Goal: Task Accomplishment & Management: Use online tool/utility

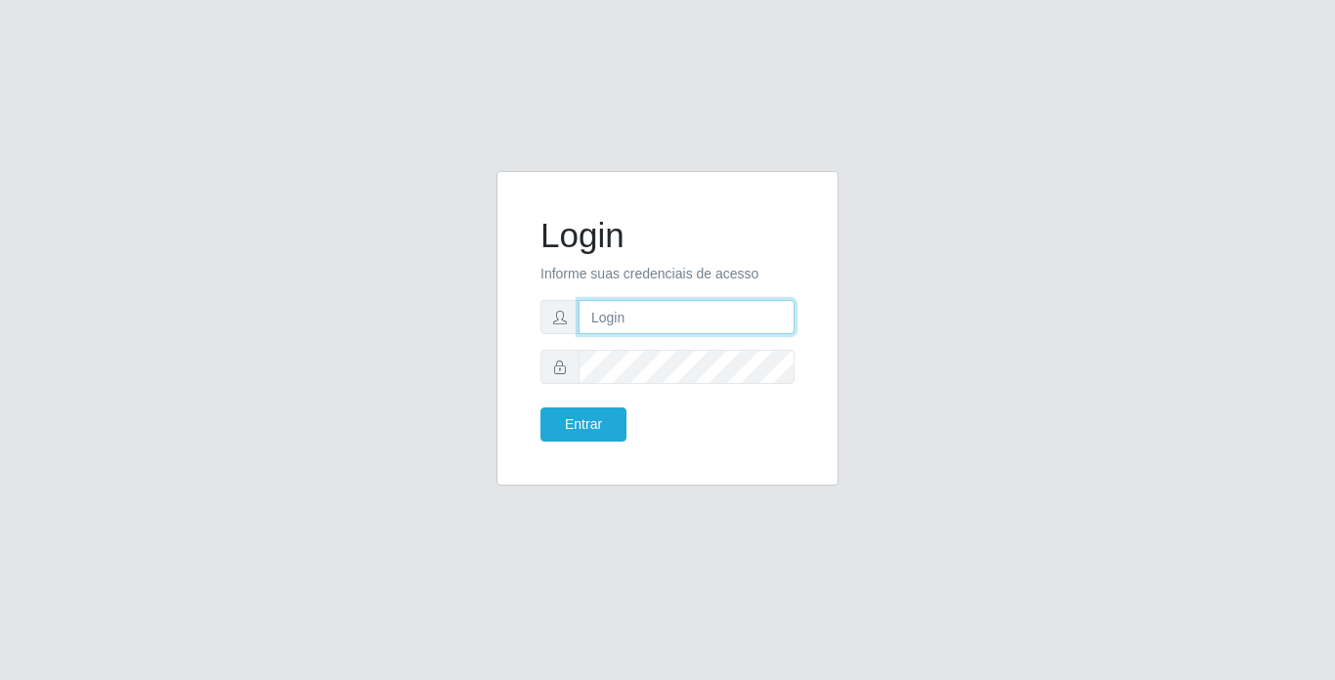
click at [712, 316] on input "text" at bounding box center [686, 317] width 216 height 34
type input "[PERSON_NAME]"
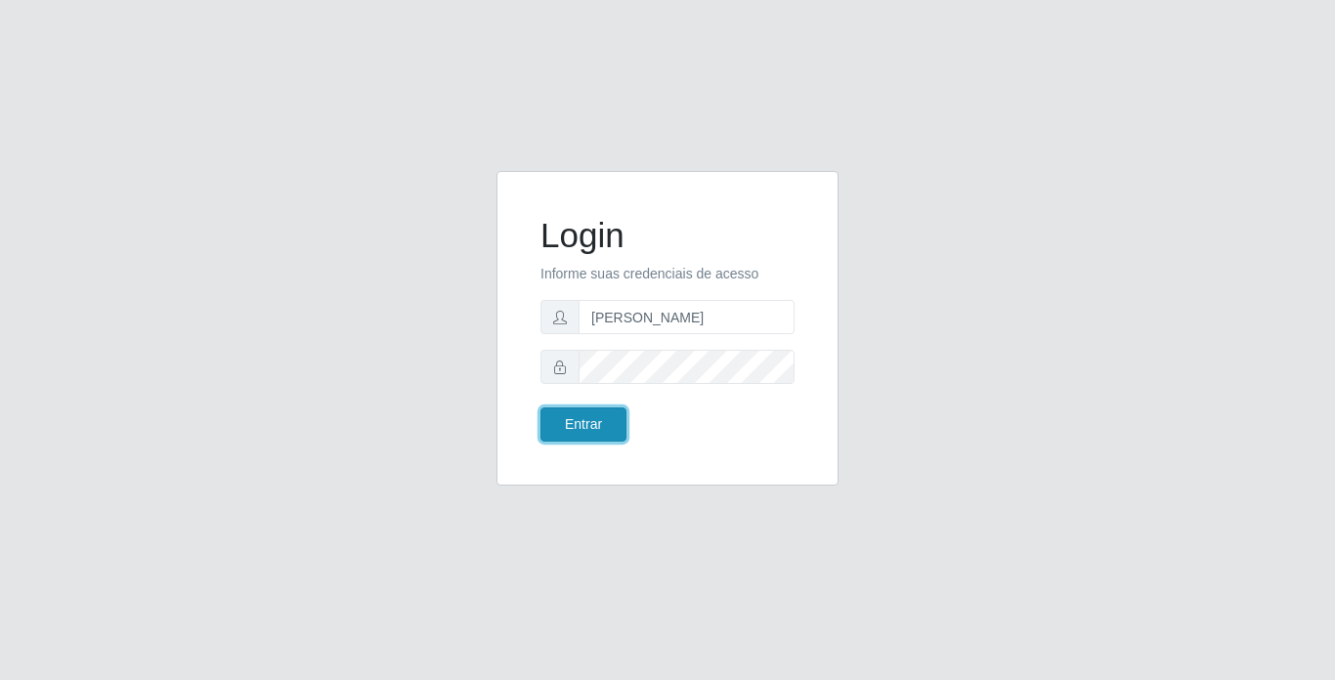
click at [607, 418] on button "Entrar" at bounding box center [583, 424] width 86 height 34
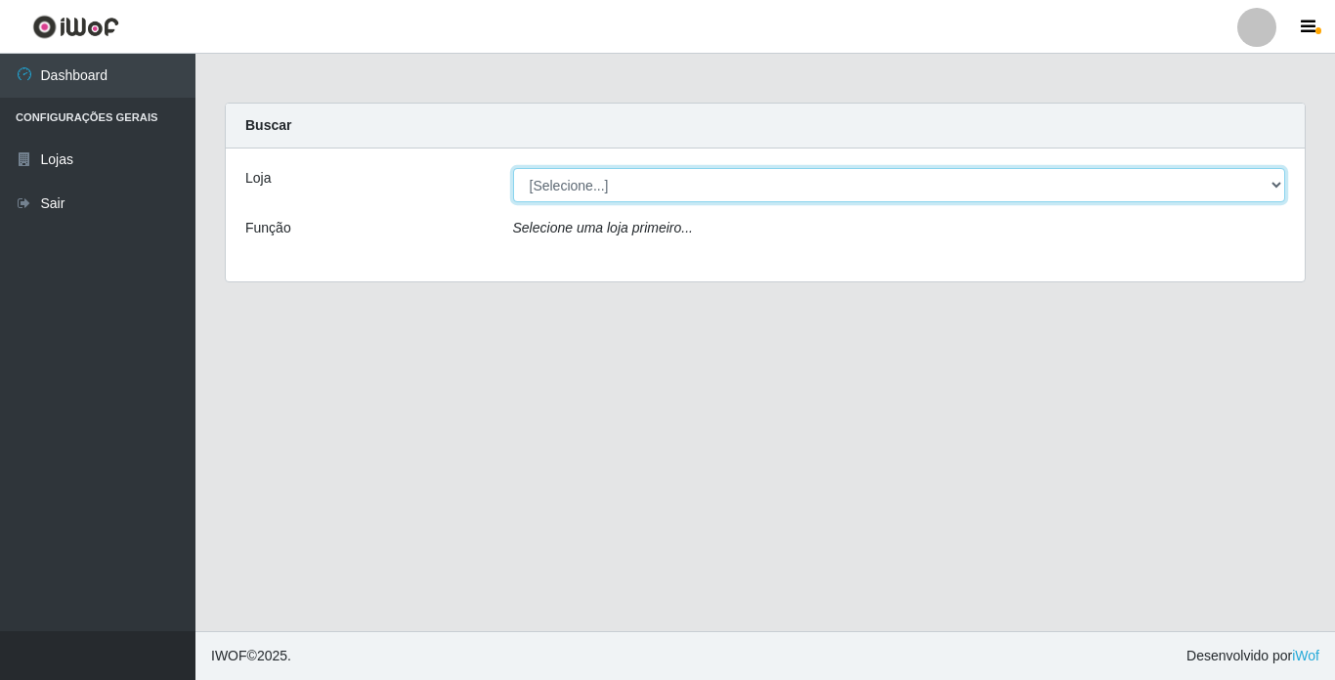
click at [750, 193] on select "[Selecione...] Bemais Supermercados - [GEOGRAPHIC_DATA]" at bounding box center [899, 185] width 773 height 34
select select "250"
click at [513, 168] on select "[Selecione...] Bemais Supermercados - [GEOGRAPHIC_DATA]" at bounding box center [899, 185] width 773 height 34
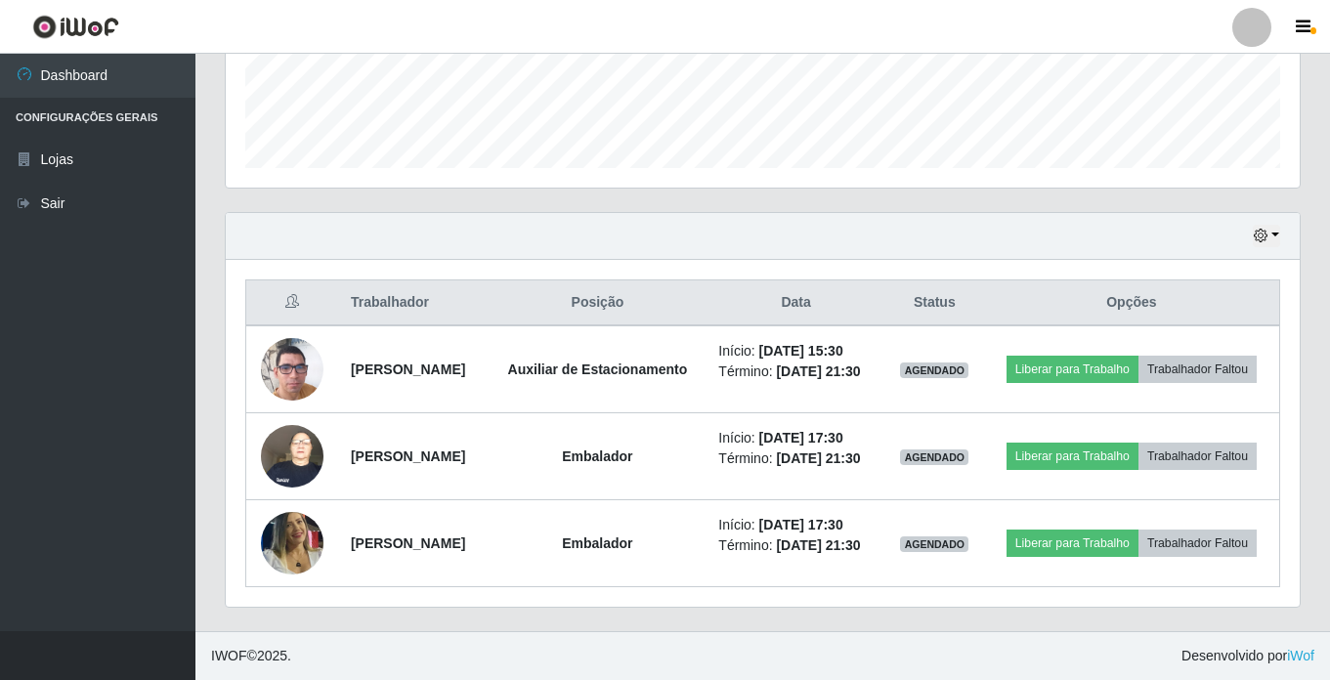
scroll to position [574, 0]
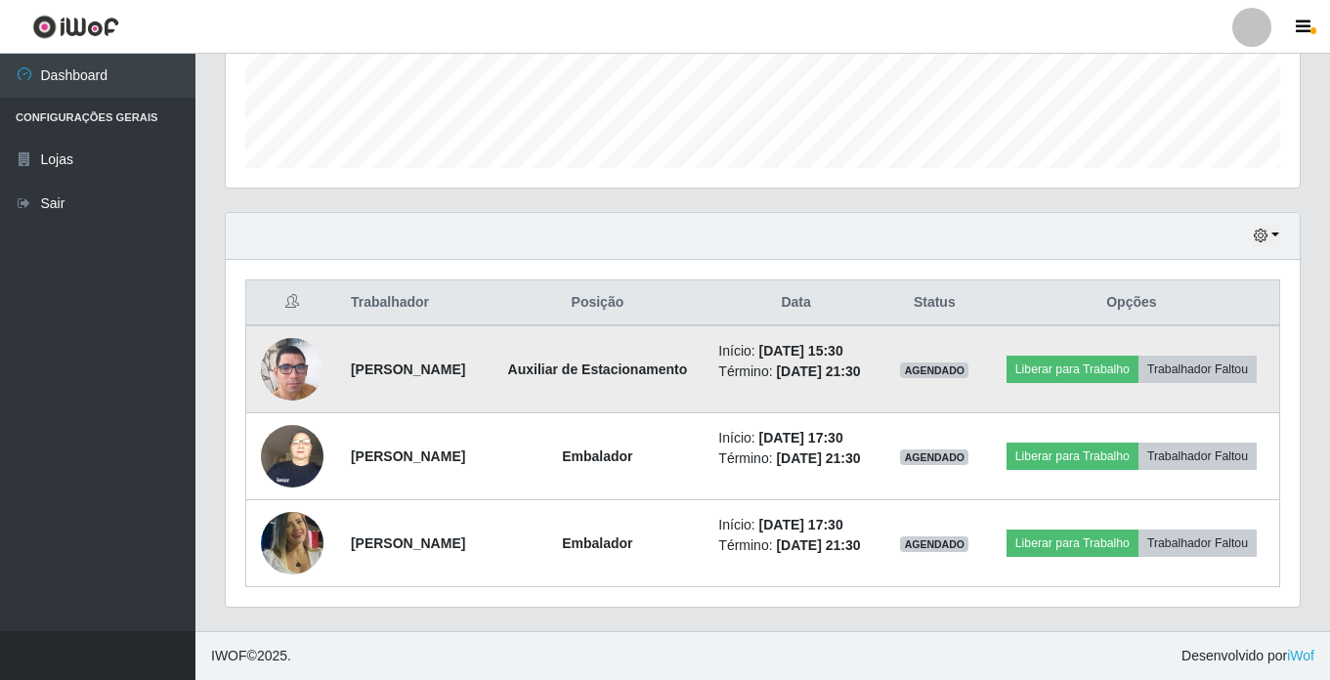
click at [291, 332] on img at bounding box center [292, 369] width 63 height 111
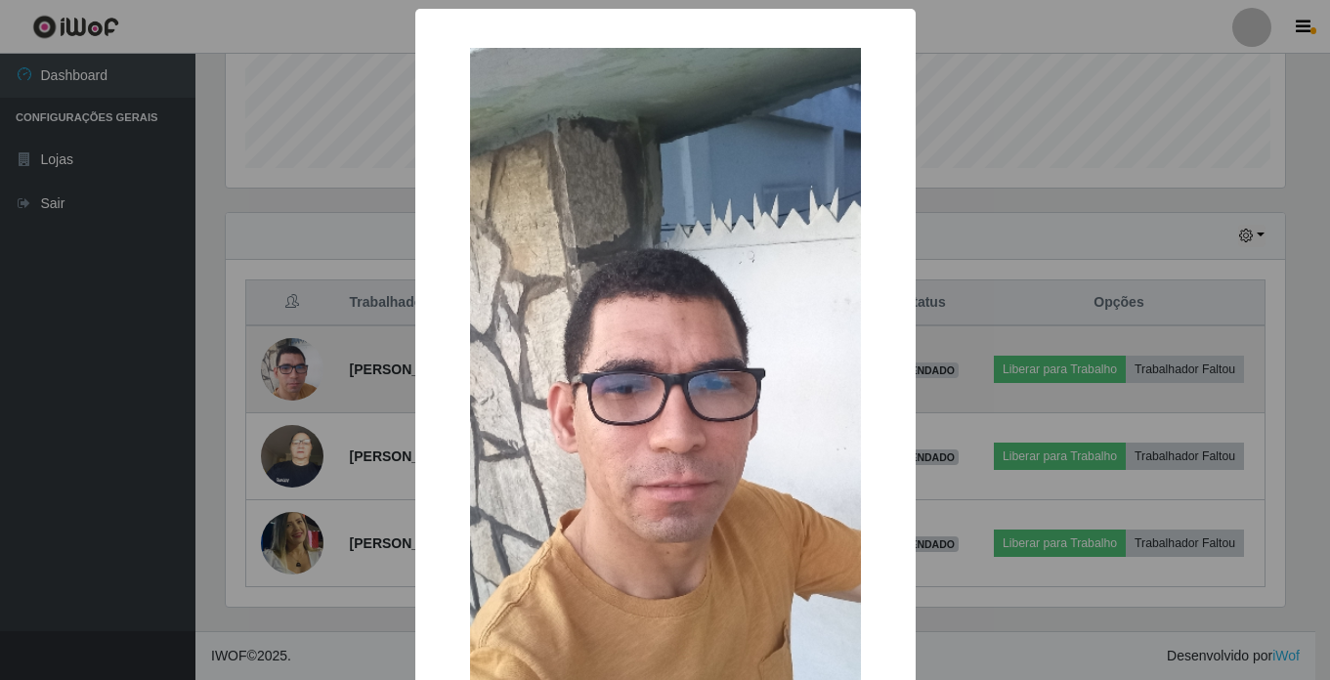
scroll to position [405, 1064]
click at [291, 332] on div "× OK Cancel" at bounding box center [667, 340] width 1335 height 680
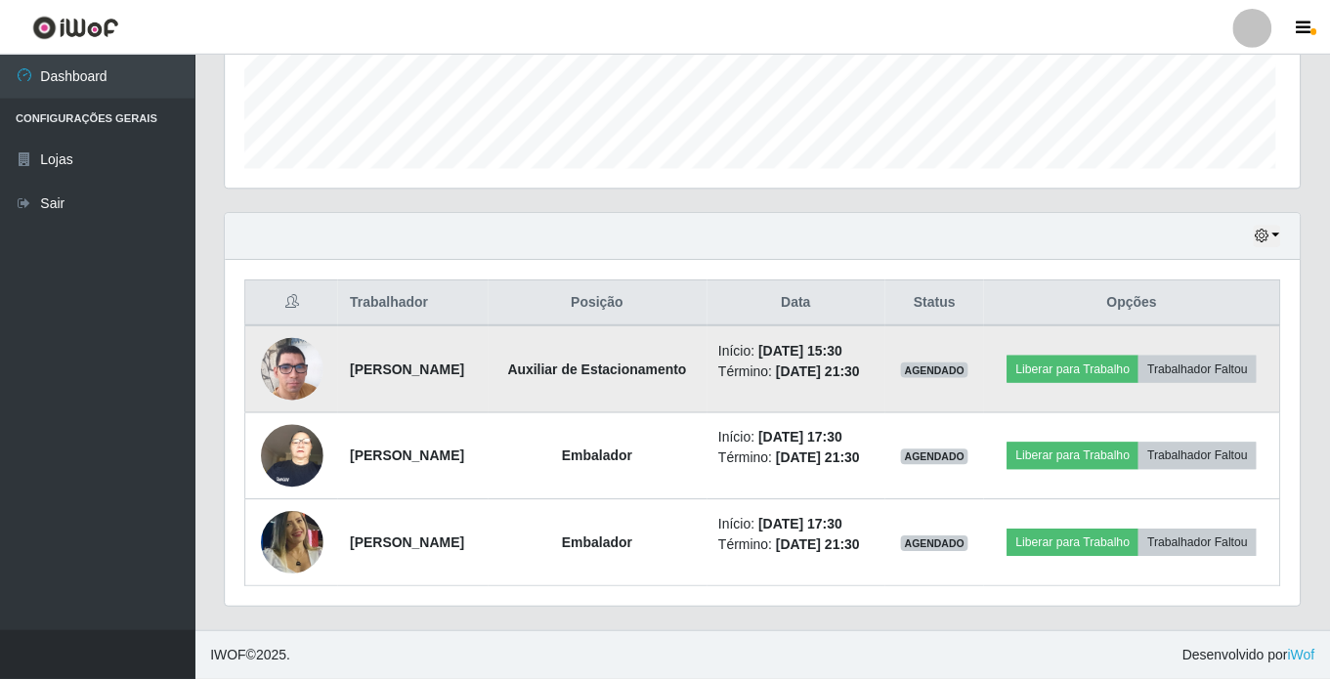
scroll to position [405, 1074]
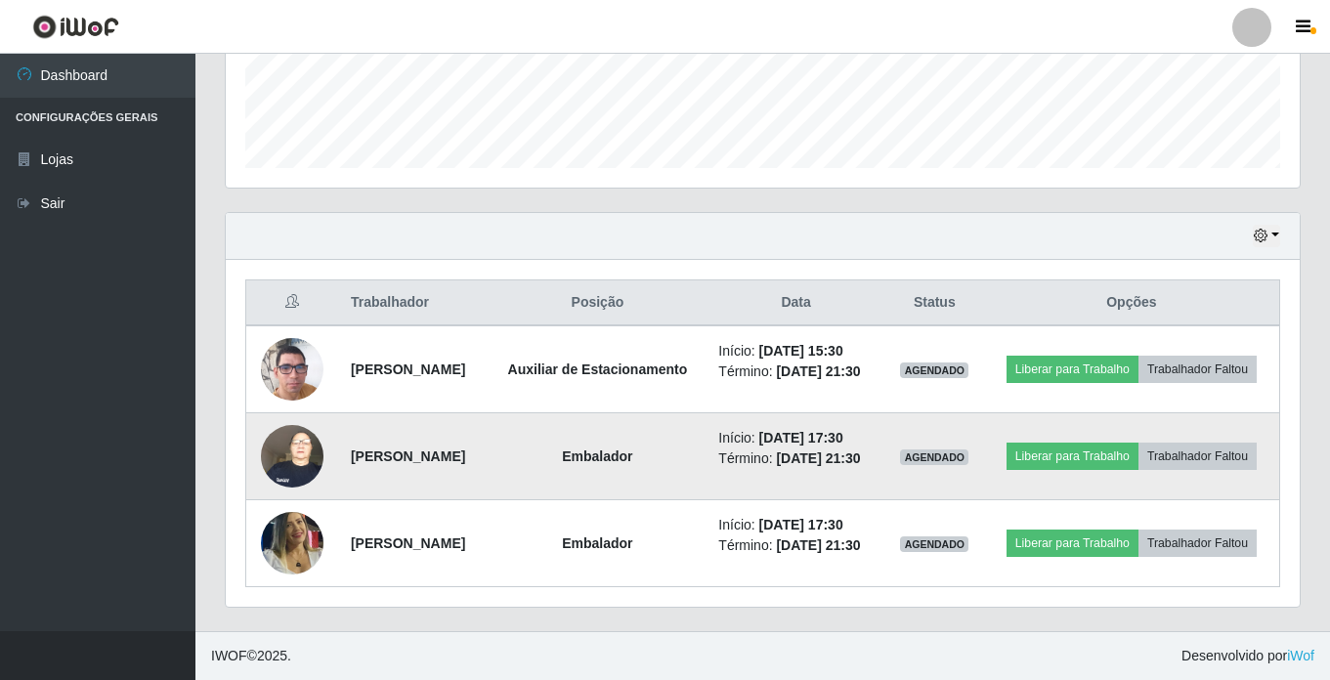
click at [269, 436] on img at bounding box center [292, 455] width 63 height 83
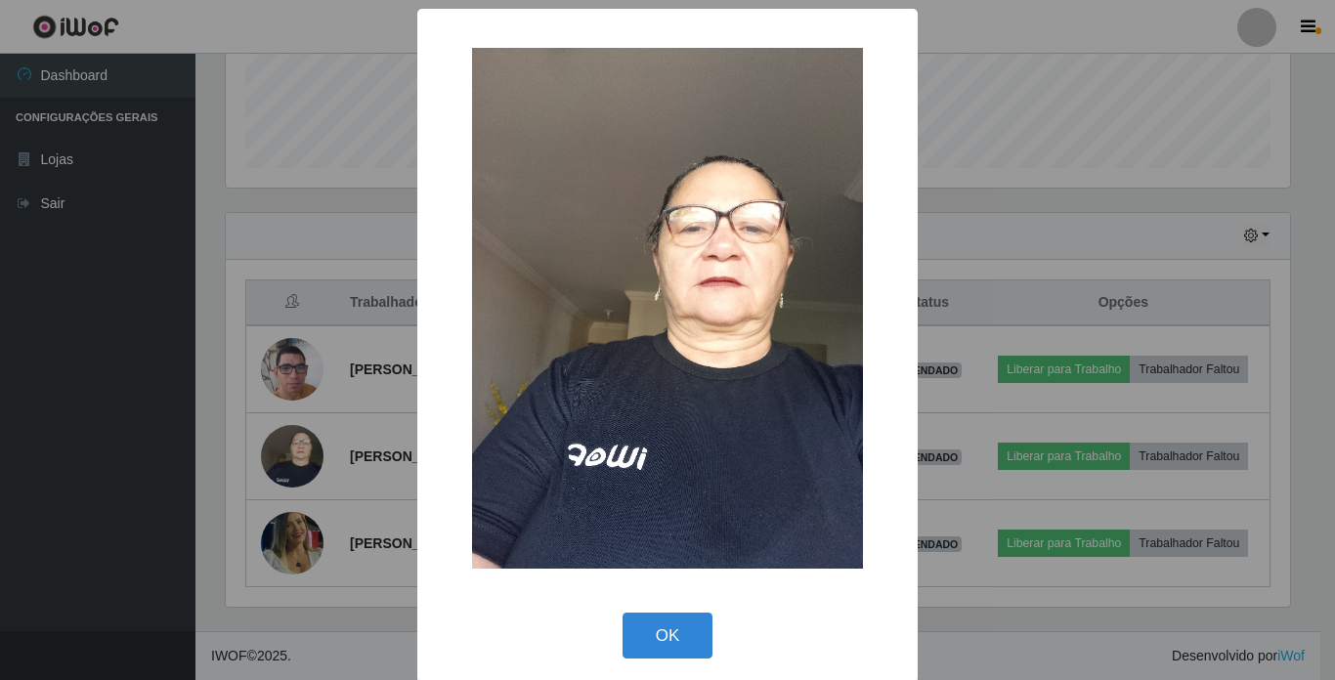
click at [273, 433] on div "× OK Cancel" at bounding box center [667, 340] width 1335 height 680
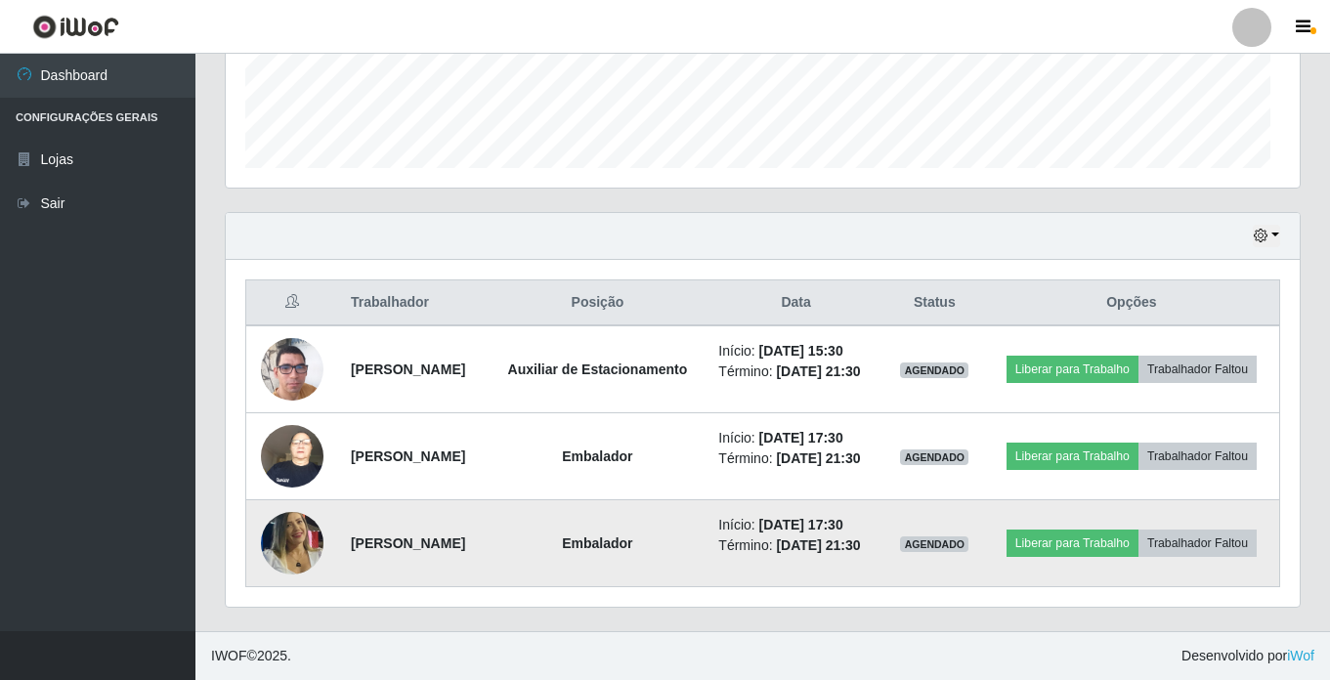
scroll to position [405, 1074]
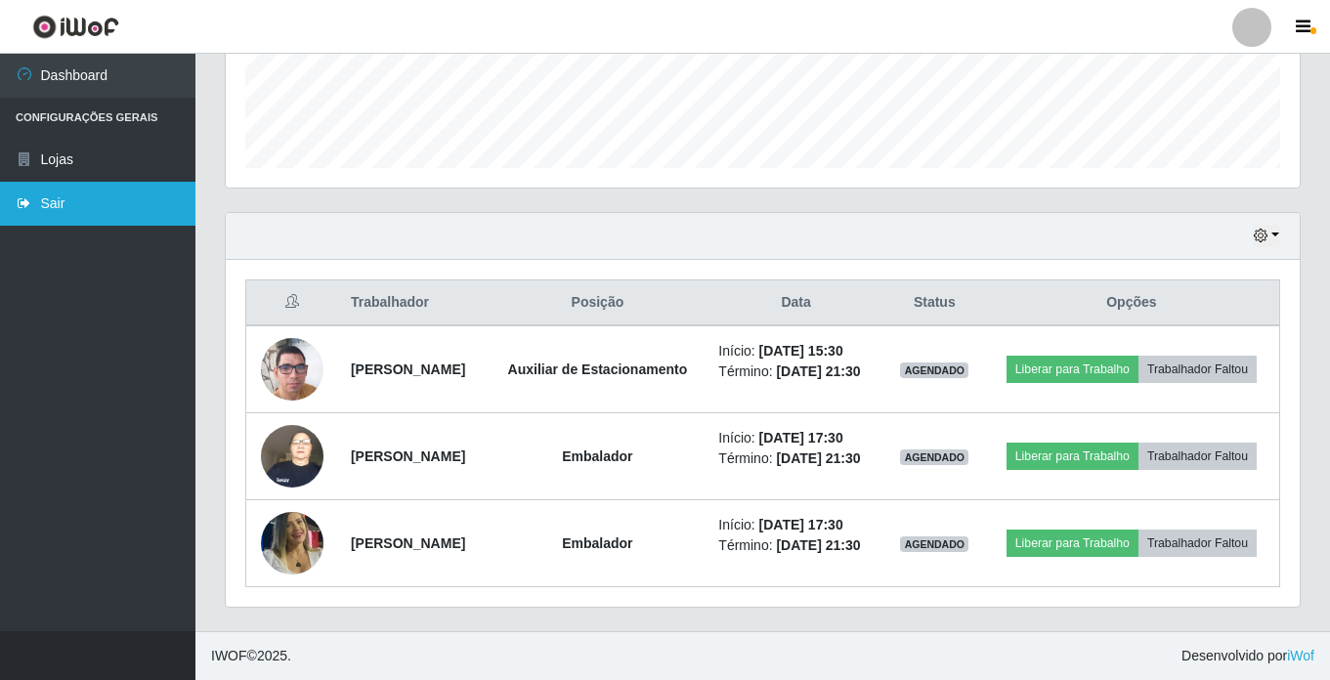
click at [83, 209] on link "Sair" at bounding box center [97, 204] width 195 height 44
